Goal: Find specific fact: Find specific fact

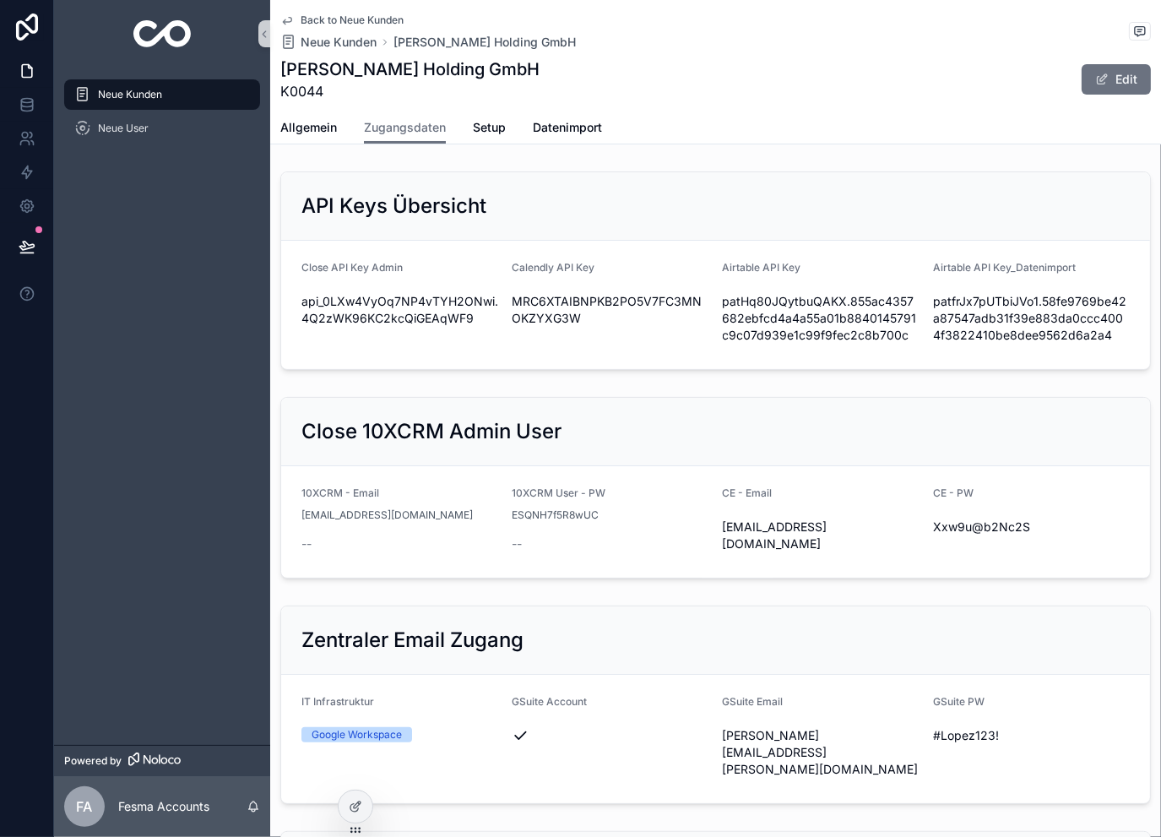
scroll to position [2476, 0]
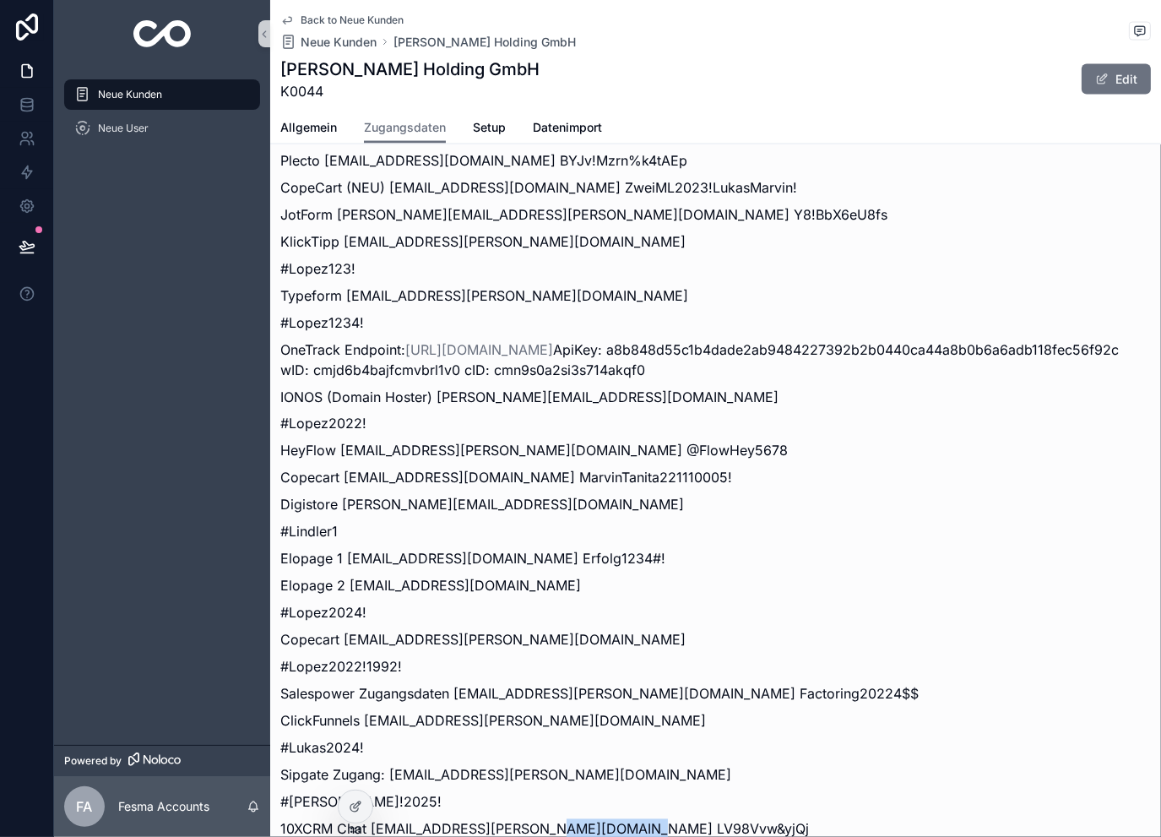
click at [343, 19] on span "Back to Neue Kunden" at bounding box center [352, 21] width 103 height 14
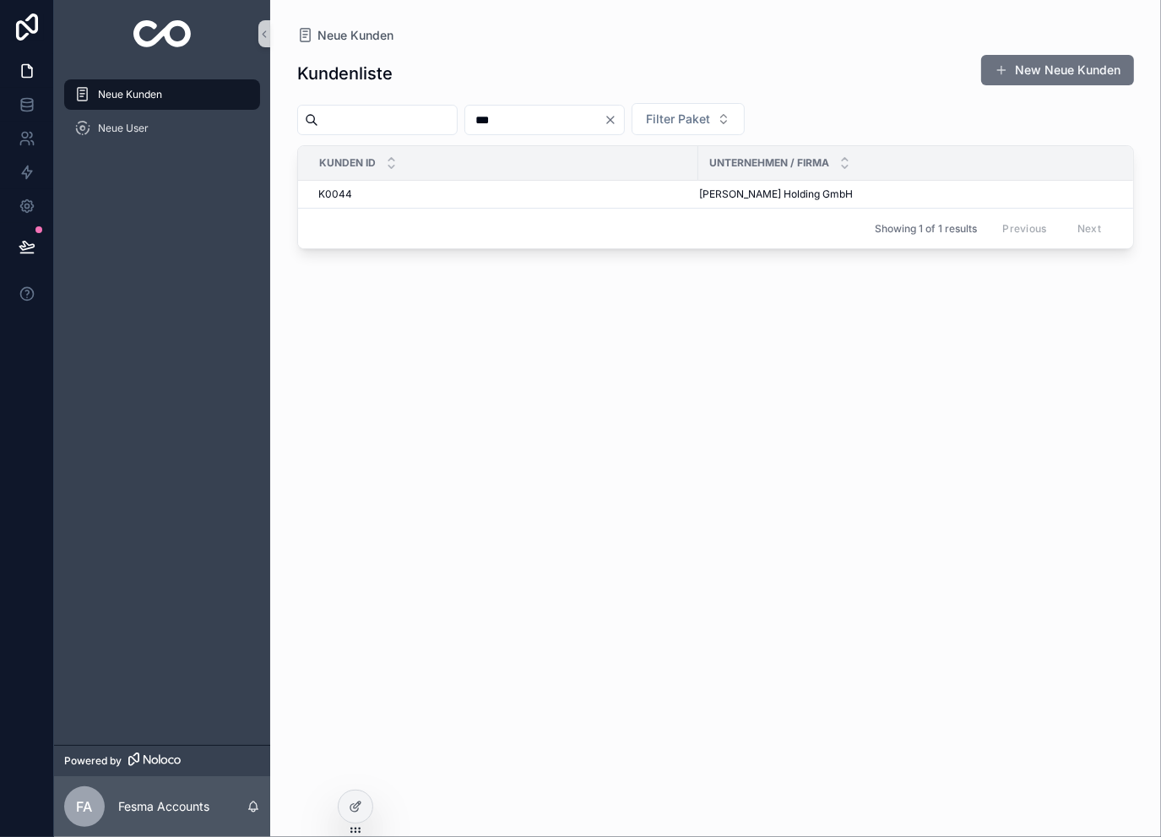
click at [550, 113] on input "***" at bounding box center [534, 120] width 138 height 24
type input "****"
click at [727, 198] on span "WeBuildBrands" at bounding box center [735, 194] width 73 height 14
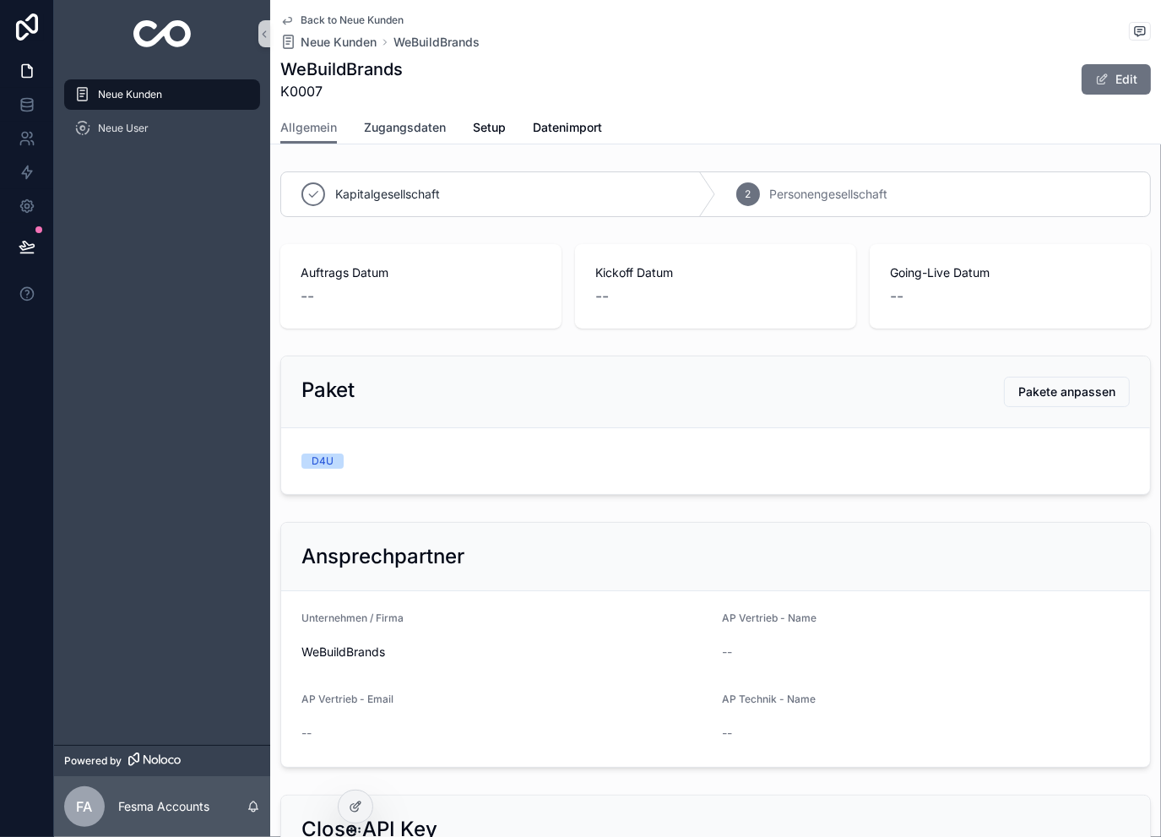
click at [412, 121] on span "Zugangsdaten" at bounding box center [405, 127] width 82 height 17
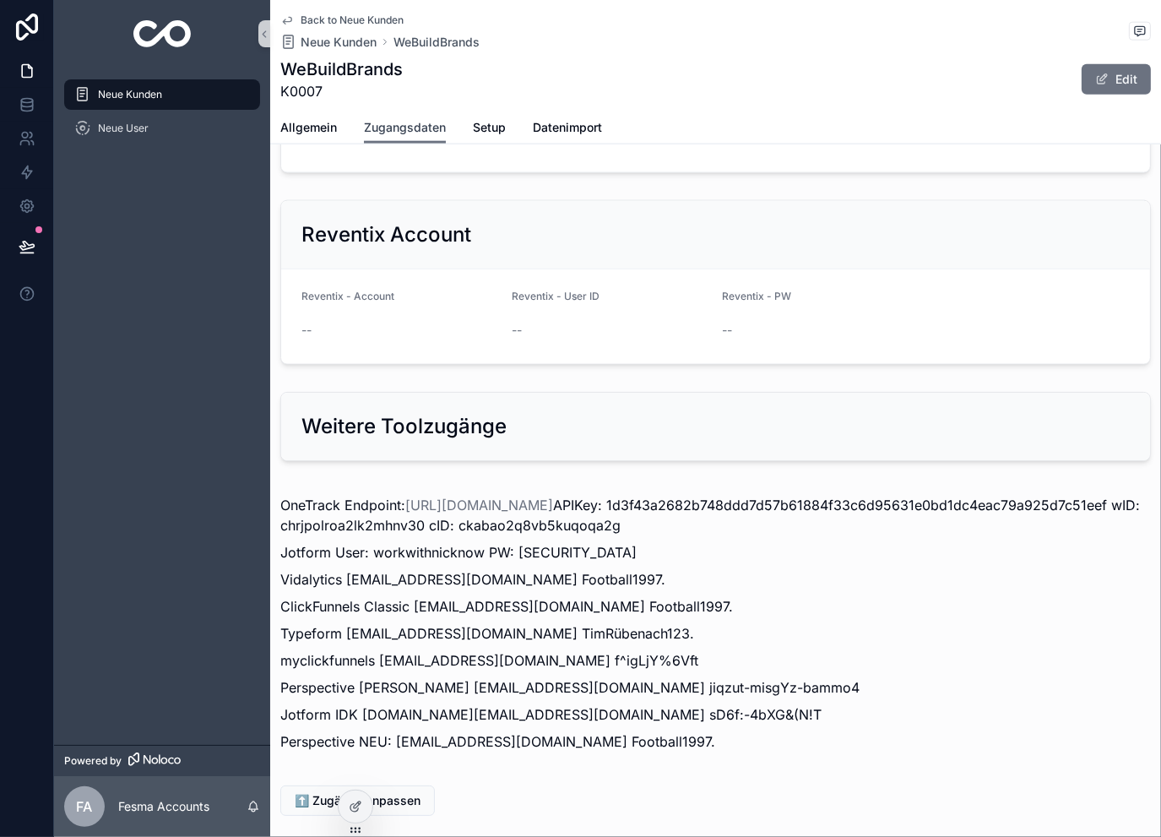
scroll to position [1838, 0]
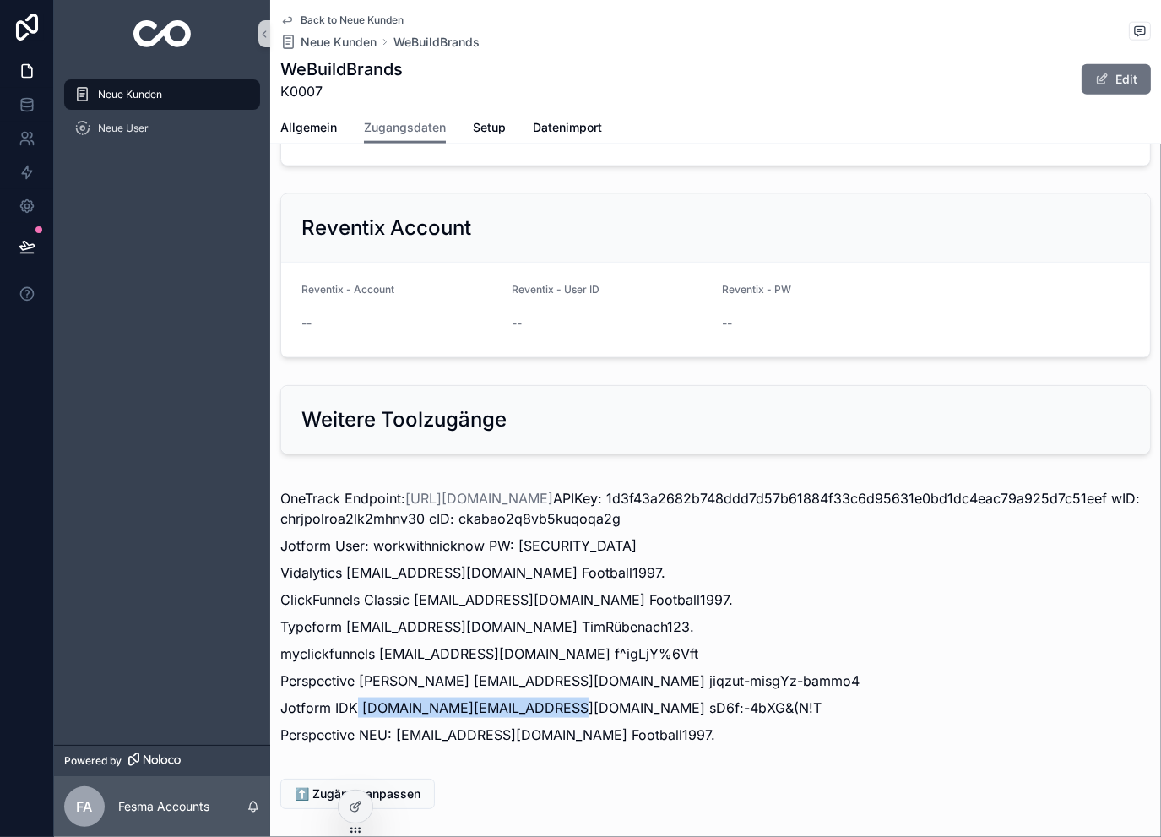
drag, startPoint x: 358, startPoint y: 617, endPoint x: 554, endPoint y: 620, distance: 195.9
click at [554, 697] on p "Jotform IDK [DOMAIN_NAME][EMAIL_ADDRESS][DOMAIN_NAME] sD6f:-4bXG&(N!T" at bounding box center [715, 707] width 870 height 20
copy p "[DOMAIN_NAME][EMAIL_ADDRESS][DOMAIN_NAME]"
drag, startPoint x: 673, startPoint y: 617, endPoint x: 562, endPoint y: 625, distance: 110.8
click at [562, 697] on p "Jotform IDK [DOMAIN_NAME][EMAIL_ADDRESS][DOMAIN_NAME] sD6f:-4bXG&(N!T" at bounding box center [715, 707] width 870 height 20
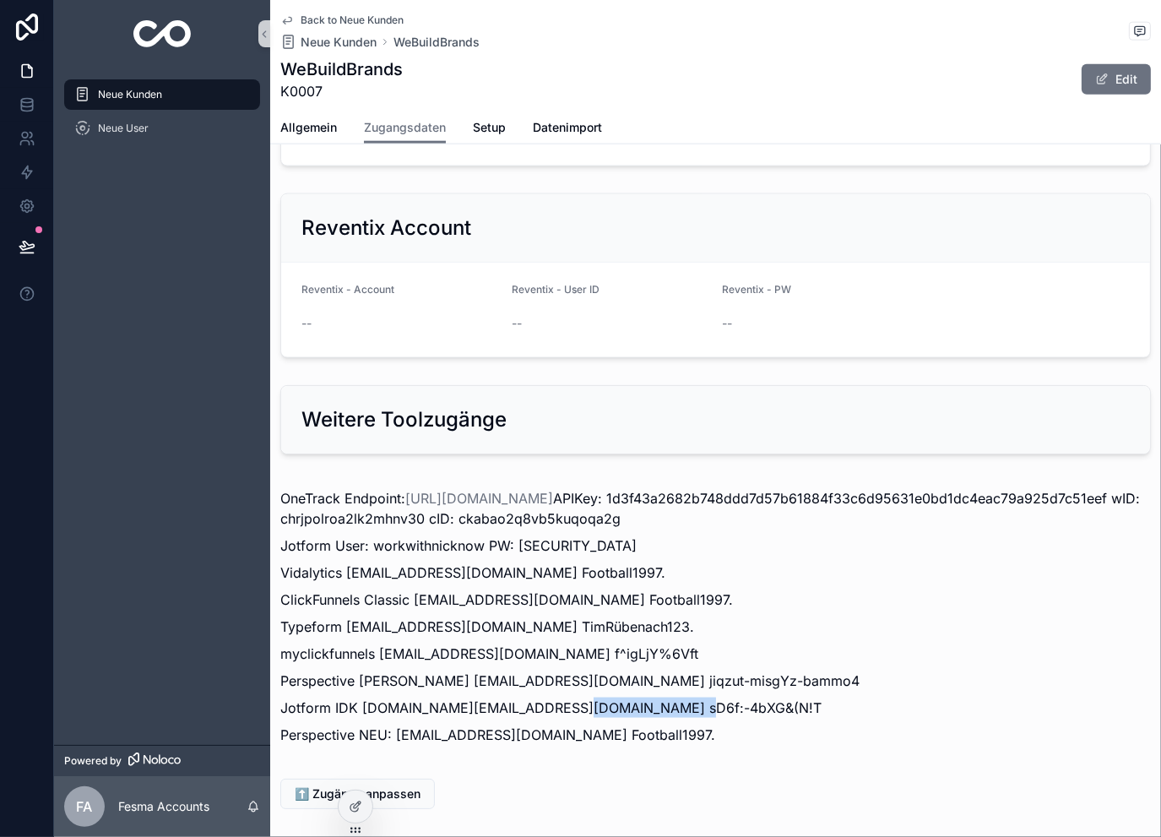
copy p "sD6f:-4bXG&(N!T"
drag, startPoint x: 360, startPoint y: 617, endPoint x: 553, endPoint y: 615, distance: 192.5
click at [553, 697] on p "Jotform IDK [DOMAIN_NAME][EMAIL_ADDRESS][DOMAIN_NAME] sD6f:-4bXG&(N!T" at bounding box center [715, 707] width 870 height 20
copy p "[DOMAIN_NAME][EMAIL_ADDRESS][DOMAIN_NAME]"
drag, startPoint x: 639, startPoint y: 612, endPoint x: 560, endPoint y: 630, distance: 80.5
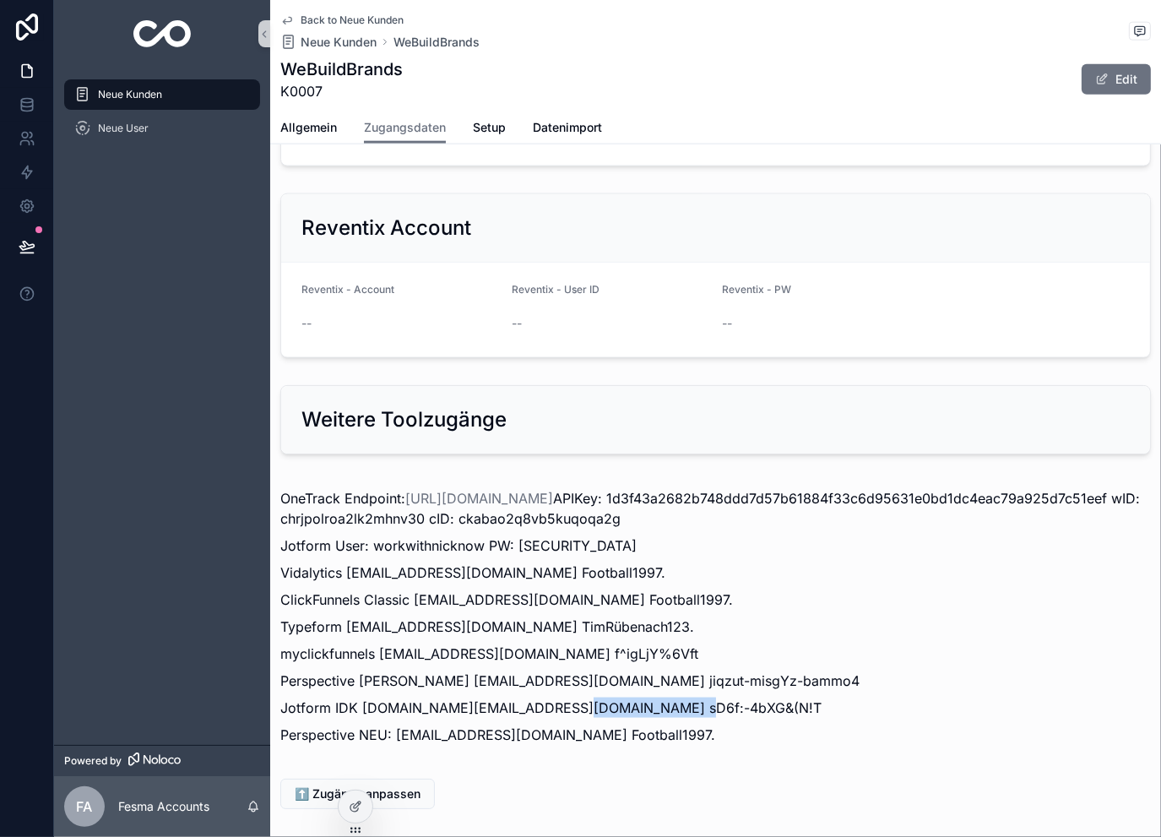
click at [560, 697] on p "Jotform IDK [DOMAIN_NAME][EMAIL_ADDRESS][DOMAIN_NAME] sD6f:-4bXG&(N!T" at bounding box center [715, 707] width 870 height 20
copy p "sD6f:-4bXG&(N!T"
